Goal: Understand site structure: Grasp the organization and layout of the website

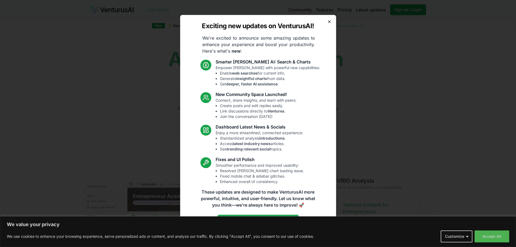
click at [330, 22] on icon "button" at bounding box center [329, 21] width 4 height 4
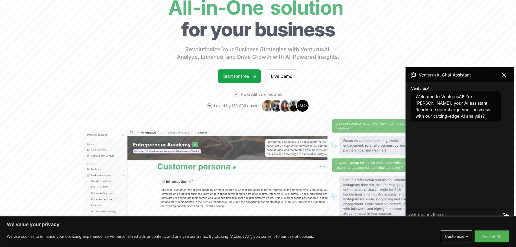
scroll to position [54, 0]
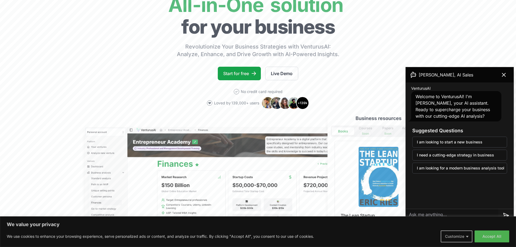
click at [462, 237] on button "Customize" at bounding box center [457, 236] width 32 height 12
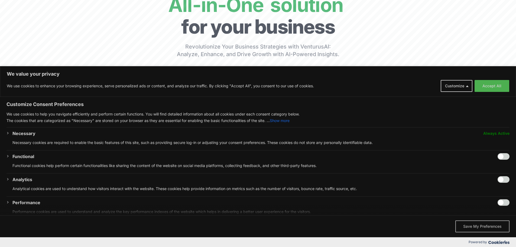
click at [478, 224] on button "Save My Preferences" at bounding box center [482, 226] width 54 height 12
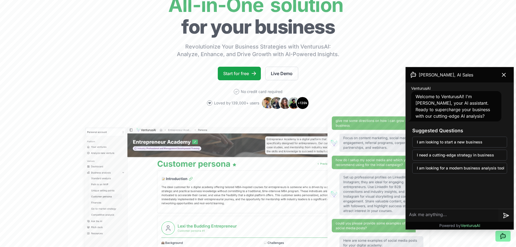
click at [412, 74] on icon at bounding box center [413, 74] width 6 height 6
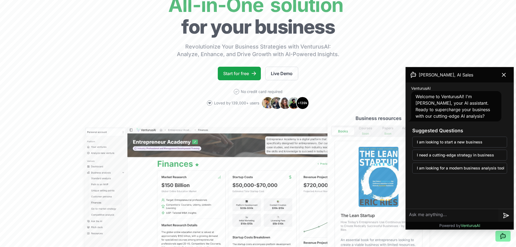
click at [468, 224] on span "VenturusAI" at bounding box center [470, 225] width 19 height 5
click at [469, 224] on span "VenturusAI" at bounding box center [470, 225] width 19 height 5
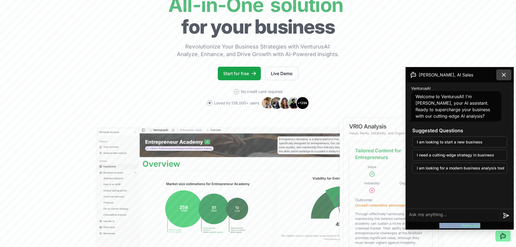
click at [505, 76] on icon at bounding box center [503, 74] width 6 height 6
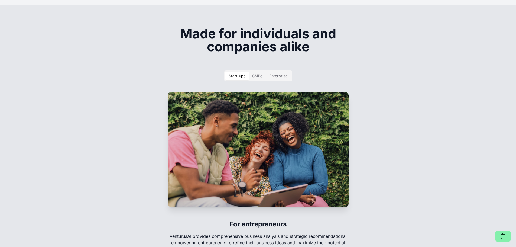
scroll to position [785, 0]
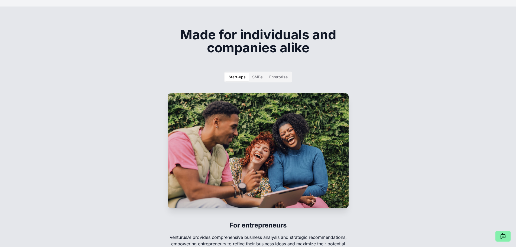
click at [254, 74] on div "SMBs" at bounding box center [257, 76] width 11 height 5
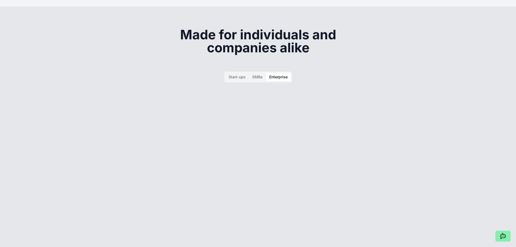
click at [269, 73] on button "Enterprise" at bounding box center [278, 77] width 25 height 9
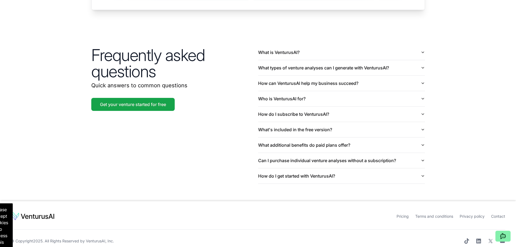
scroll to position [1258, 0]
click at [8, 216] on p "Please accept cookies to access this content" at bounding box center [0, 228] width 25 height 51
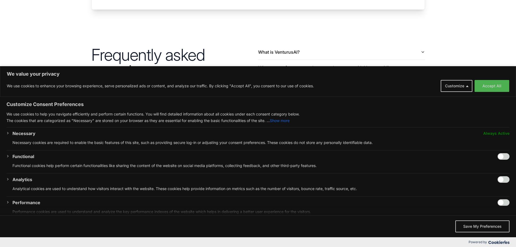
click at [473, 234] on div "Accept All Save My Preferences" at bounding box center [258, 226] width 516 height 22
click at [475, 229] on button "Save My Preferences" at bounding box center [482, 226] width 54 height 12
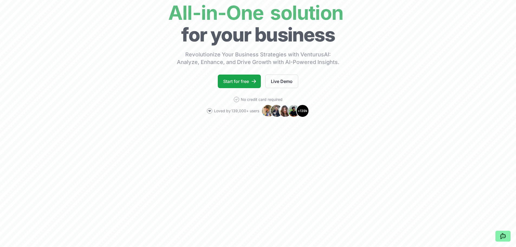
scroll to position [0, 0]
